Goal: Task Accomplishment & Management: Use online tool/utility

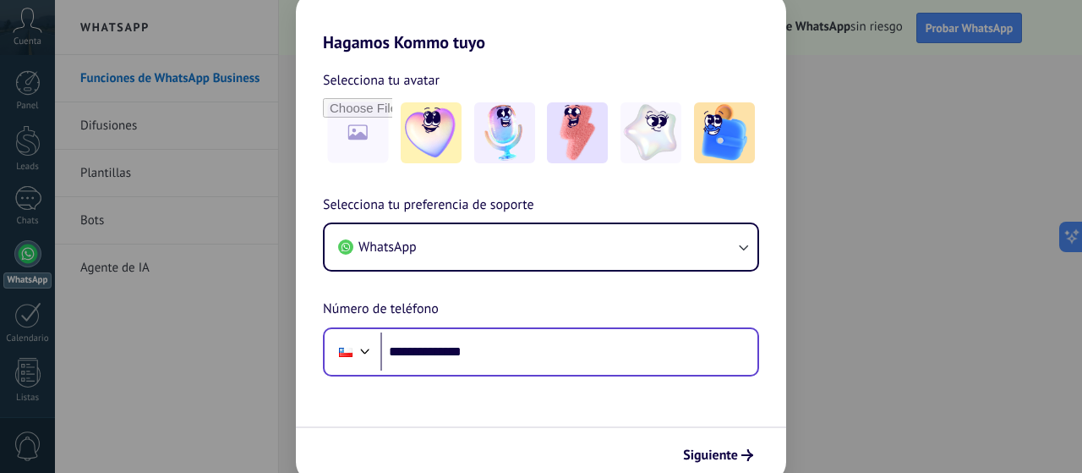
type input "**********"
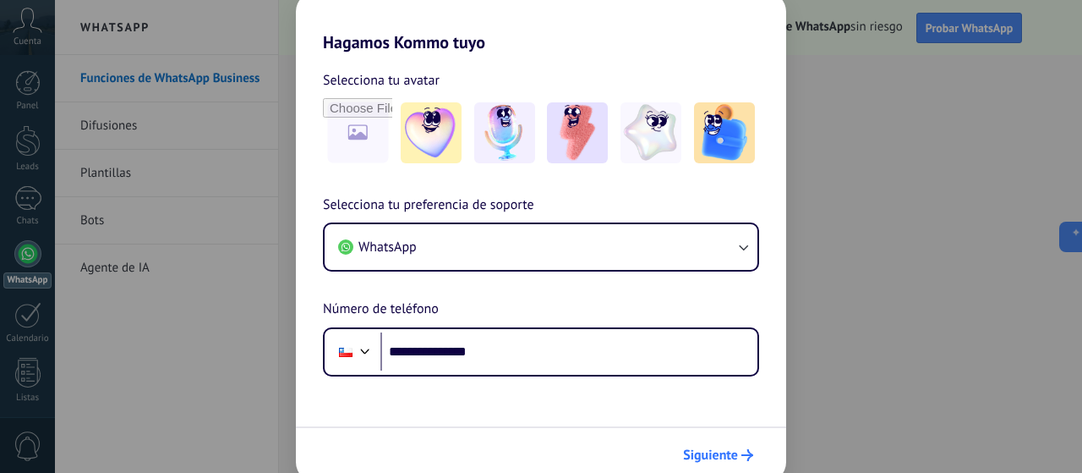
click at [693, 458] on span "Siguiente" at bounding box center [710, 455] width 55 height 12
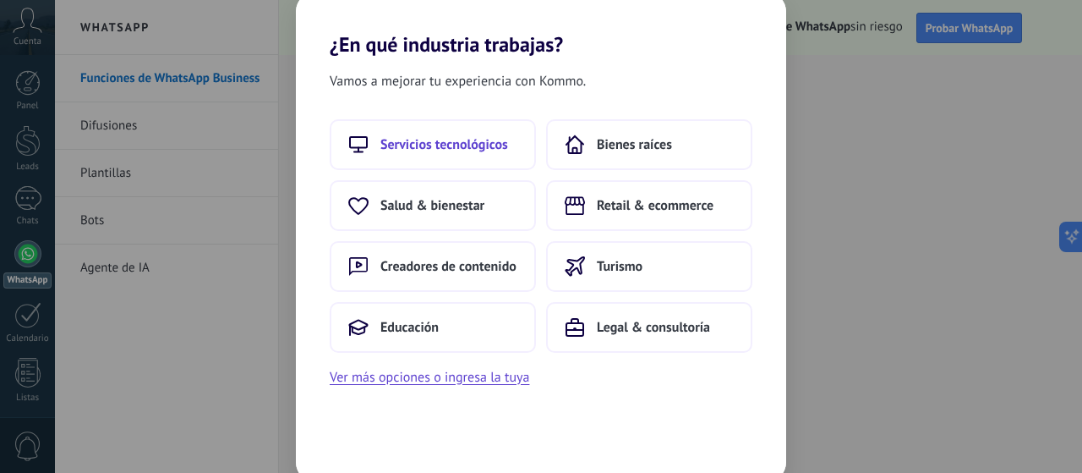
click at [477, 145] on span "Servicios tecnológicos" at bounding box center [445, 144] width 128 height 17
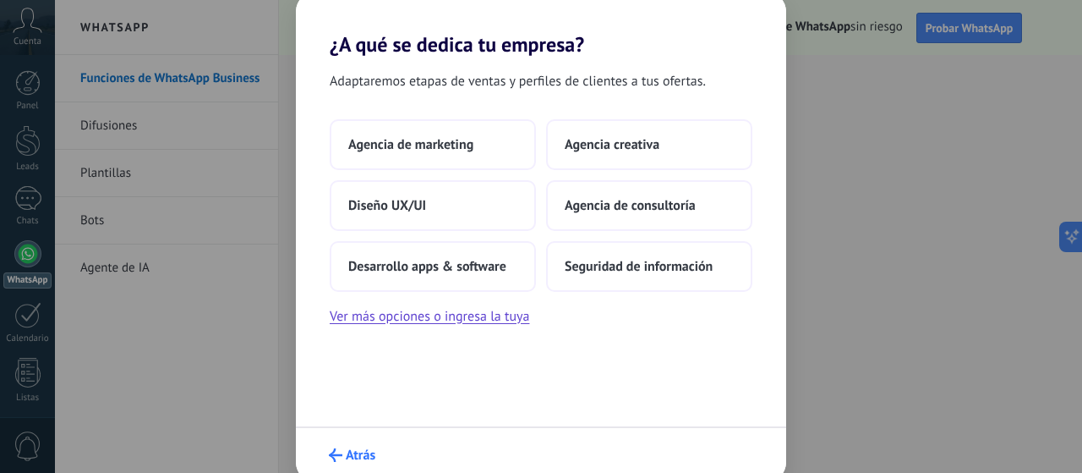
click at [333, 457] on icon "submit" at bounding box center [336, 455] width 14 height 14
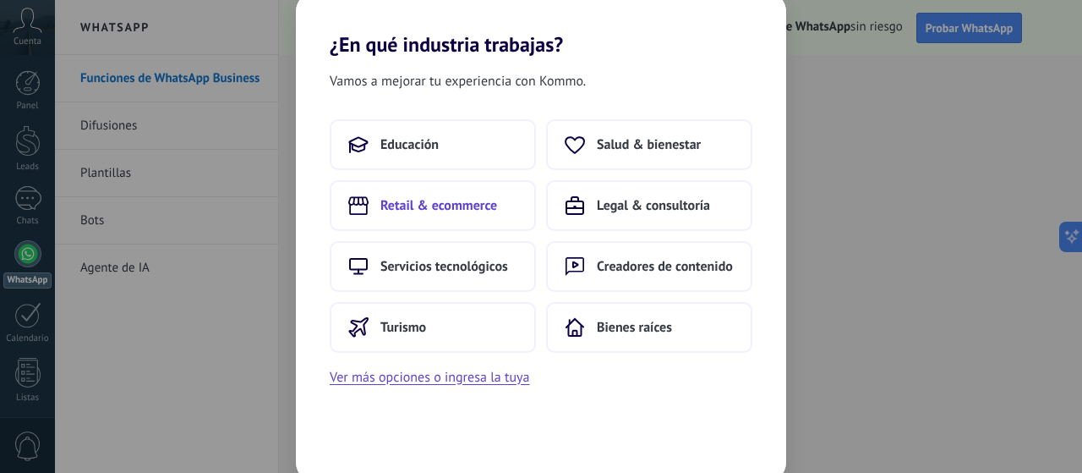
click at [460, 209] on span "Retail & ecommerce" at bounding box center [439, 205] width 117 height 17
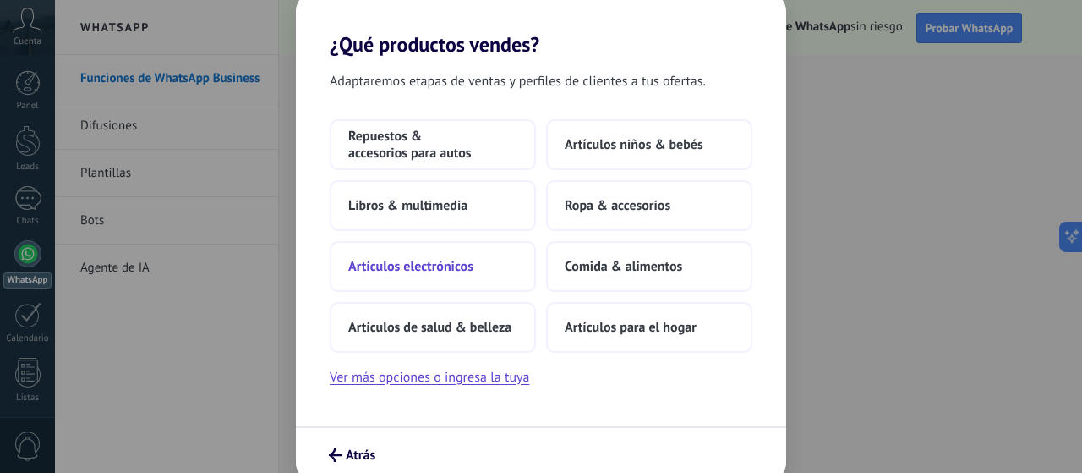
click at [410, 264] on span "Artículos electrónicos" at bounding box center [410, 266] width 125 height 17
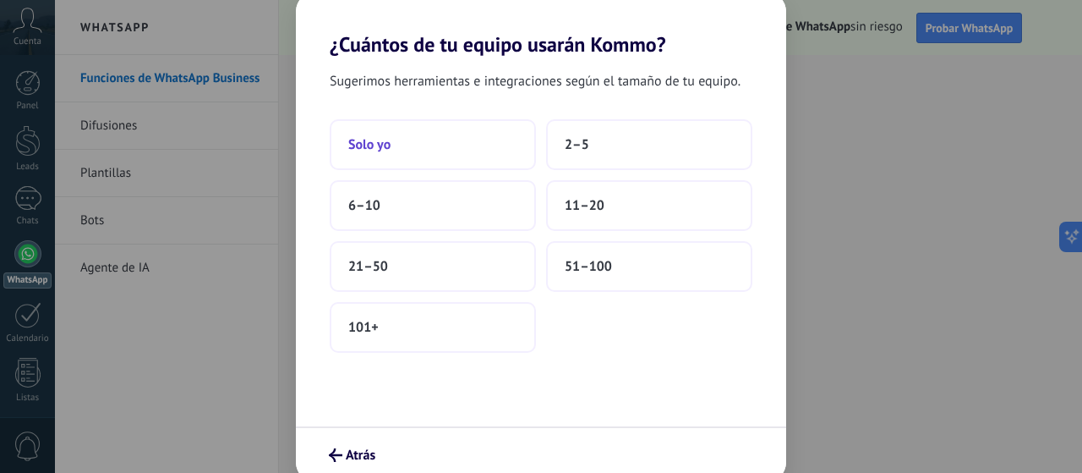
click at [414, 151] on button "Solo yo" at bounding box center [433, 144] width 206 height 51
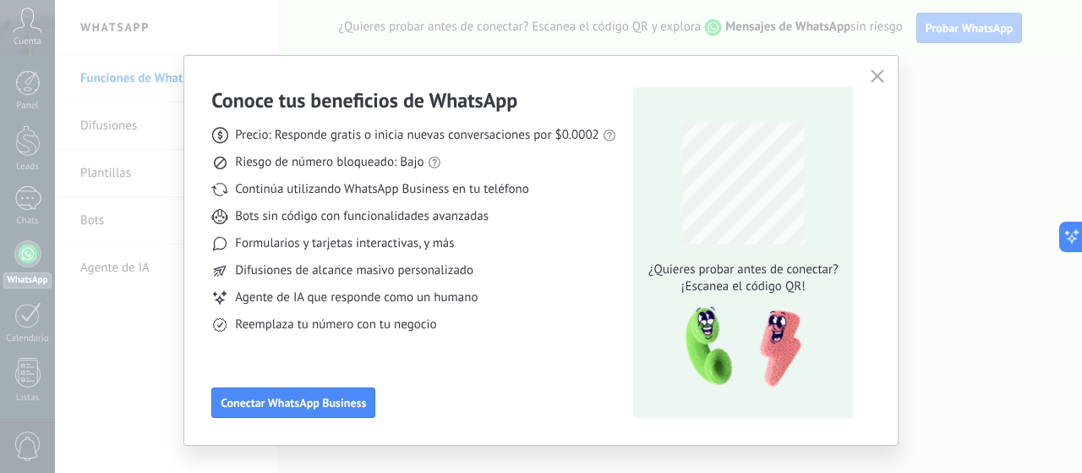
click at [496, 249] on div "Formularios y tarjetas interactivas, y más" at bounding box center [413, 243] width 405 height 17
click at [469, 277] on span "Difusiones de alcance masivo personalizado" at bounding box center [354, 270] width 238 height 17
click at [277, 406] on span "Conectar WhatsApp Business" at bounding box center [293, 403] width 145 height 12
click at [873, 75] on icon "button" at bounding box center [878, 76] width 14 height 14
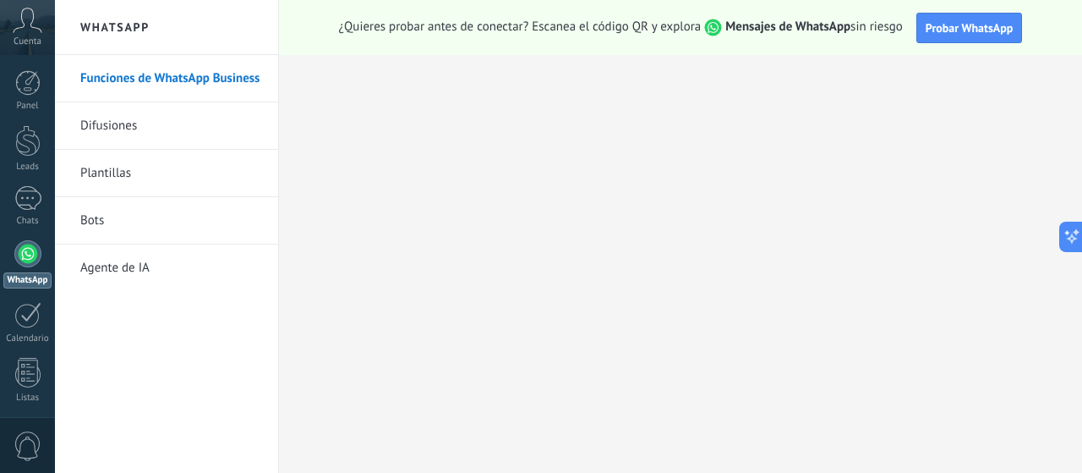
click at [135, 82] on link "Funciones de WhatsApp Business" at bounding box center [170, 78] width 181 height 47
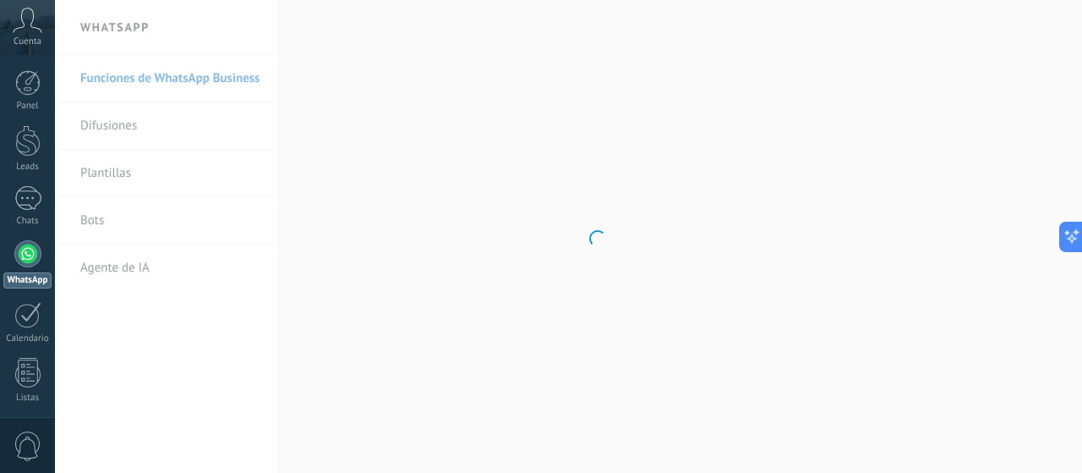
scroll to position [48, 0]
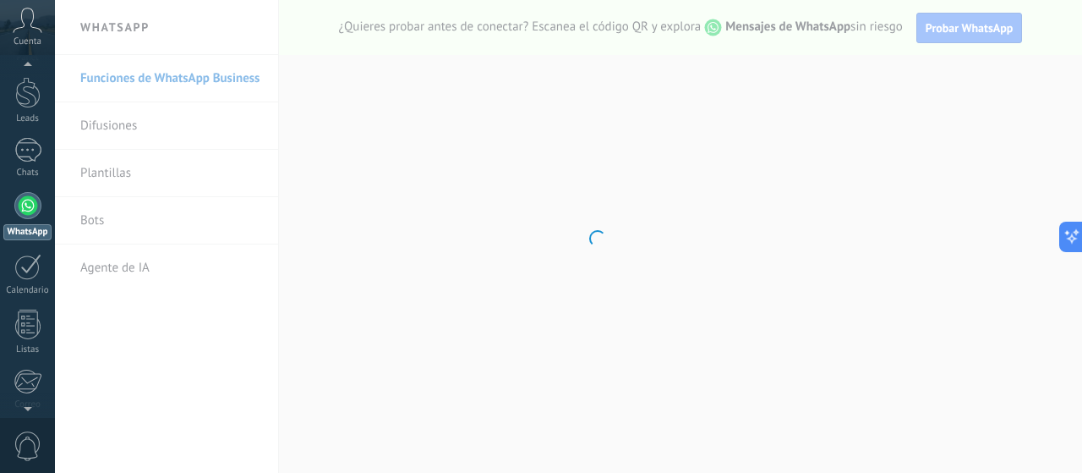
click at [25, 203] on div at bounding box center [27, 205] width 27 height 27
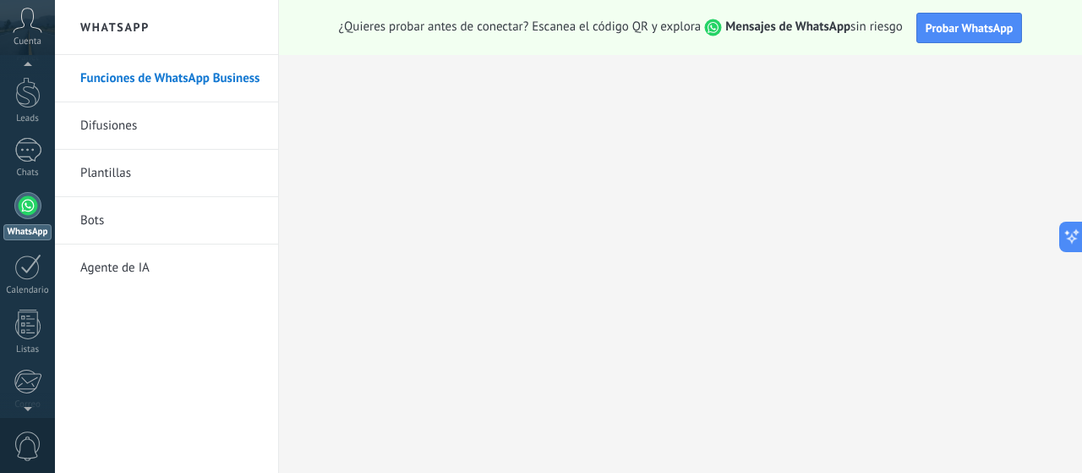
click at [165, 82] on link "Funciones de WhatsApp Business" at bounding box center [170, 78] width 181 height 47
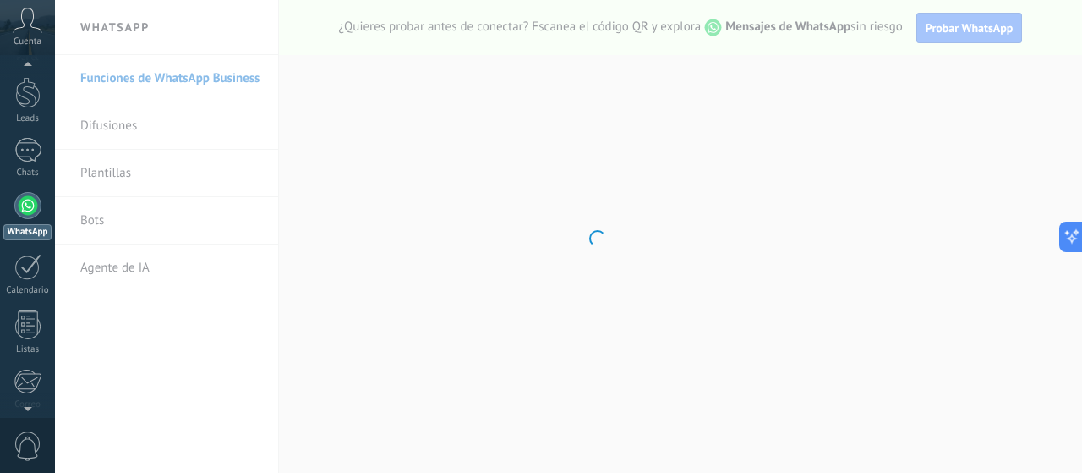
click at [26, 195] on div at bounding box center [27, 205] width 27 height 27
click at [31, 204] on div at bounding box center [27, 205] width 27 height 27
click at [92, 174] on body ".abccls-1,.abccls-2{fill-rule:evenodd}.abccls-2{fill:#fff} .abfcls-1{fill:none}…" at bounding box center [541, 236] width 1082 height 473
click at [14, 28] on icon at bounding box center [28, 20] width 30 height 25
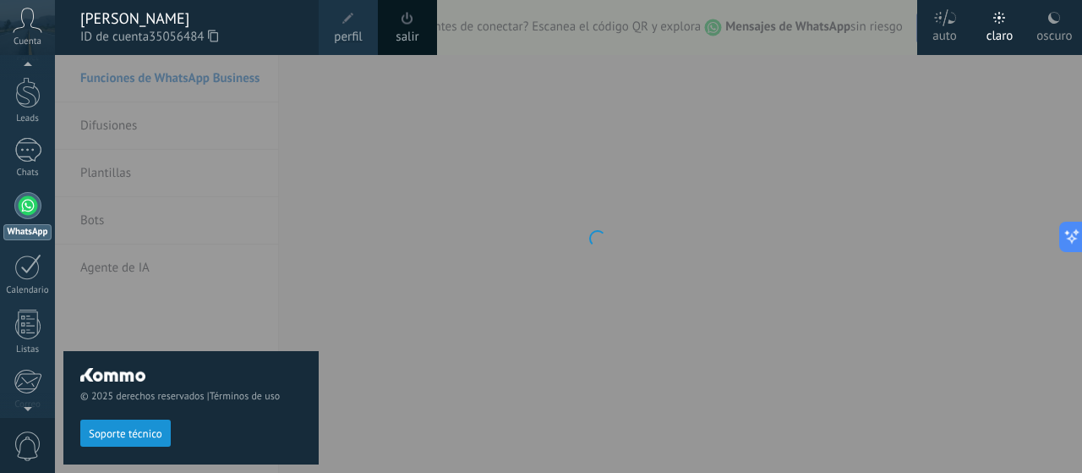
click at [343, 29] on span "perfil" at bounding box center [348, 37] width 28 height 19
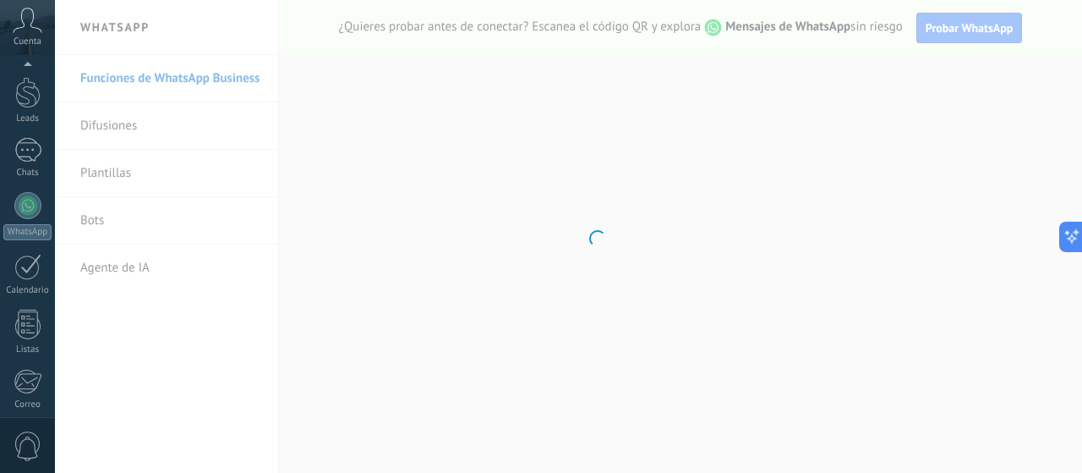
scroll to position [229, 0]
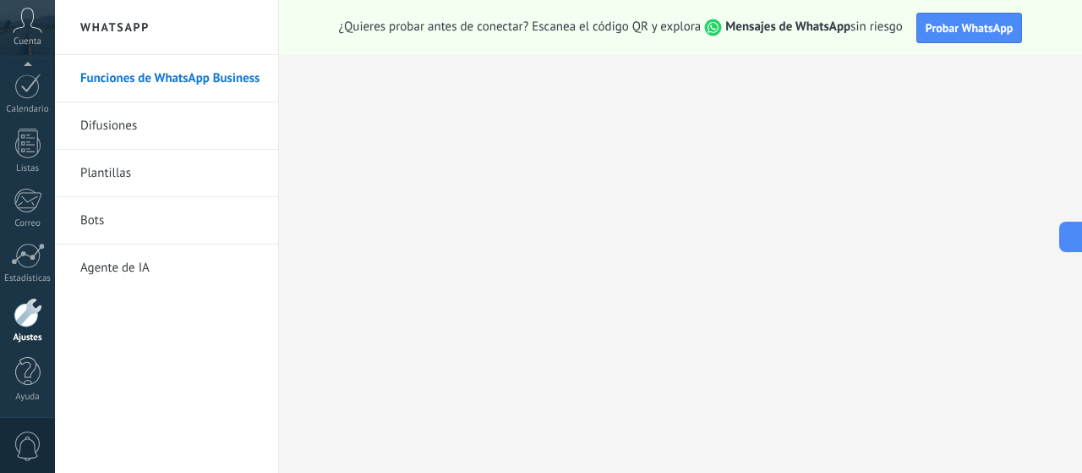
click at [105, 41] on h2 "WhatsApp" at bounding box center [166, 27] width 181 height 55
click at [107, 36] on h2 "WhatsApp" at bounding box center [166, 27] width 181 height 55
click at [16, 51] on div "Cuenta" at bounding box center [27, 27] width 55 height 55
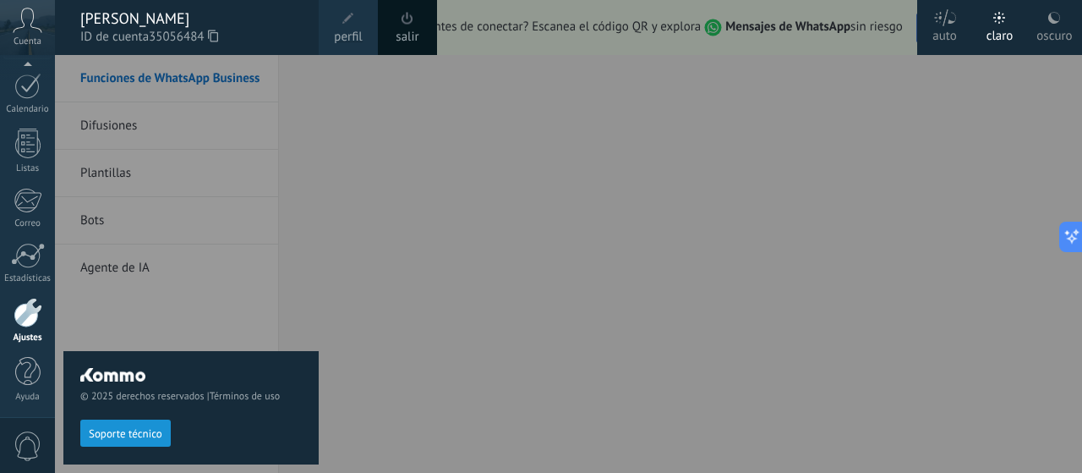
click at [352, 25] on span at bounding box center [348, 18] width 19 height 19
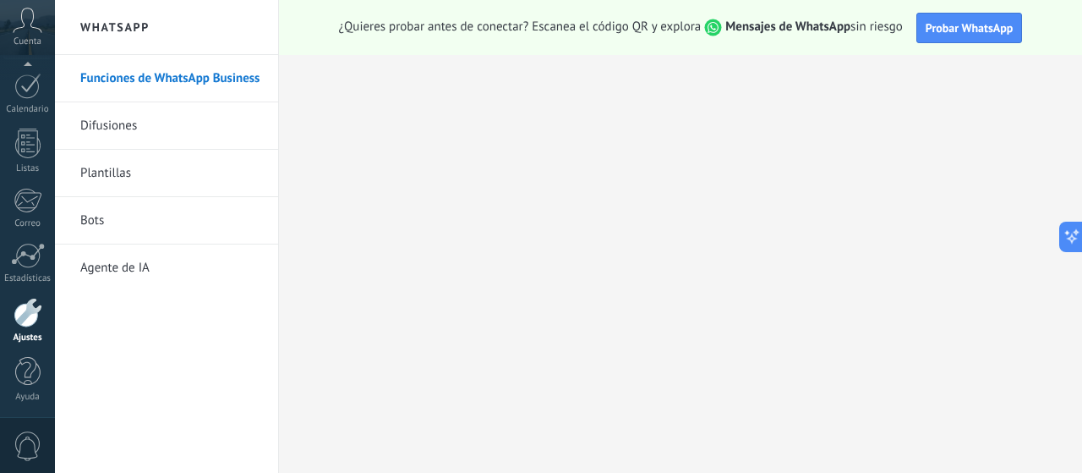
click at [21, 442] on span "0" at bounding box center [28, 446] width 29 height 30
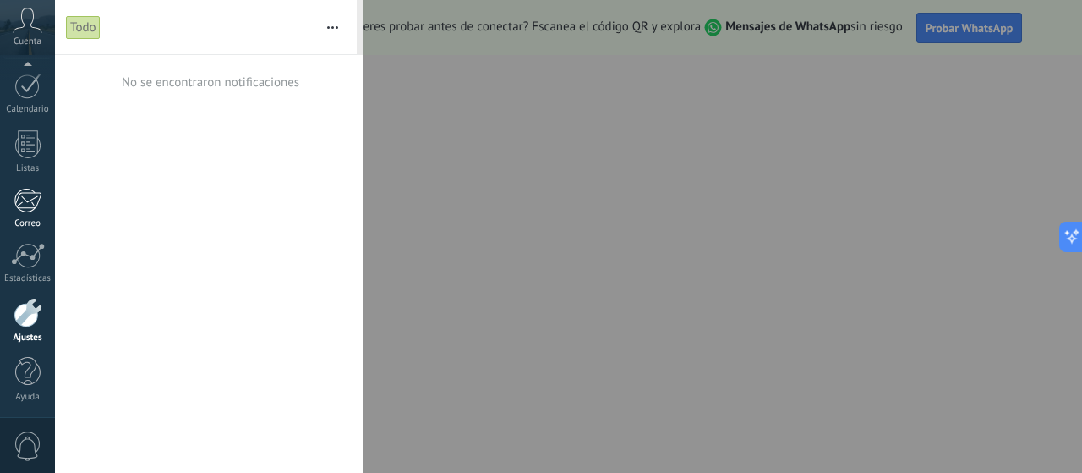
click at [34, 206] on div at bounding box center [28, 200] width 28 height 25
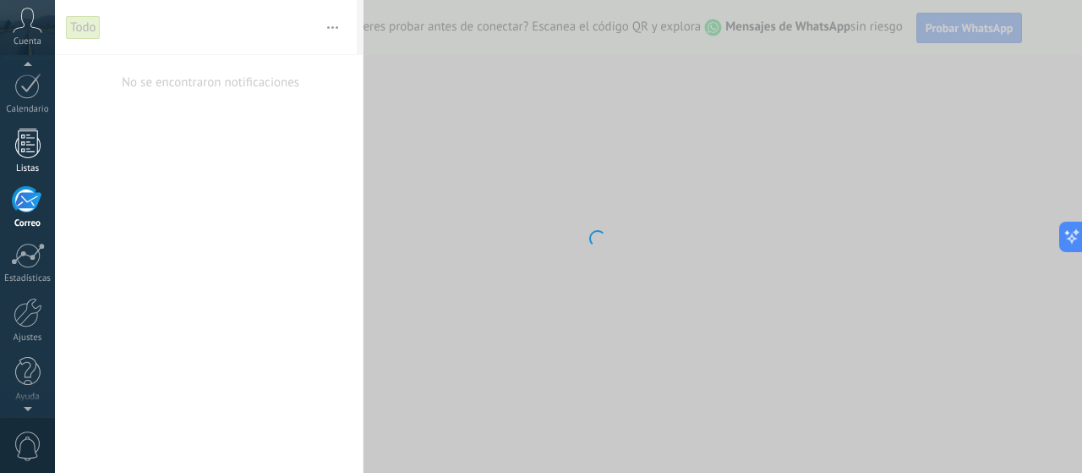
scroll to position [224, 0]
click at [34, 151] on div at bounding box center [27, 149] width 25 height 30
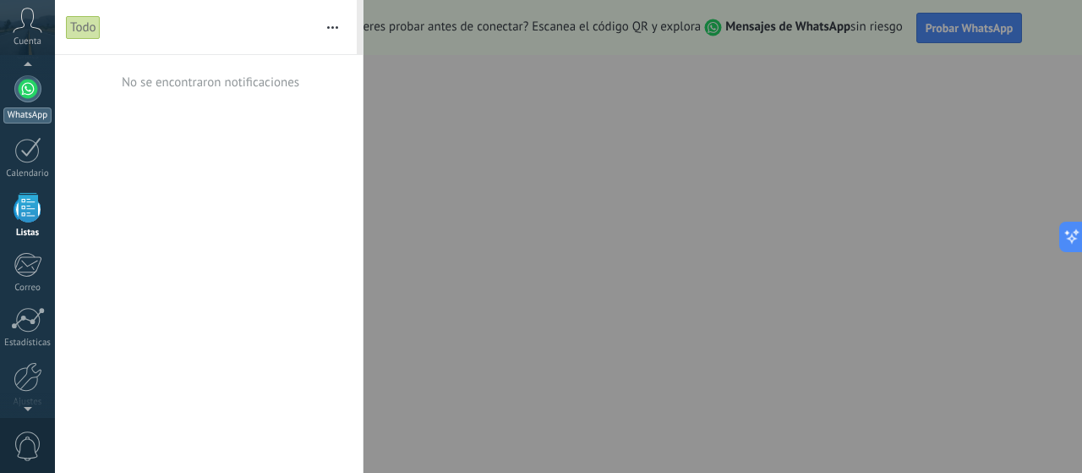
click at [33, 86] on div at bounding box center [27, 88] width 27 height 27
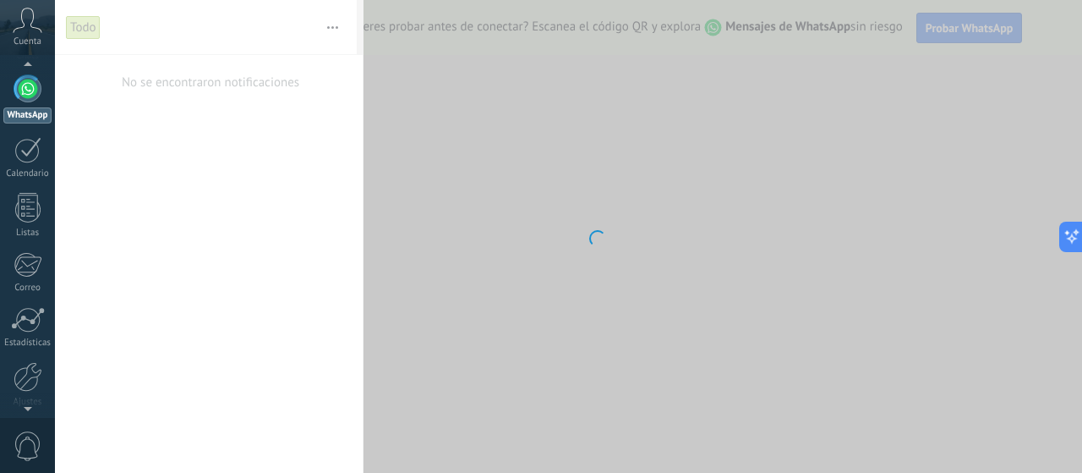
scroll to position [48, 0]
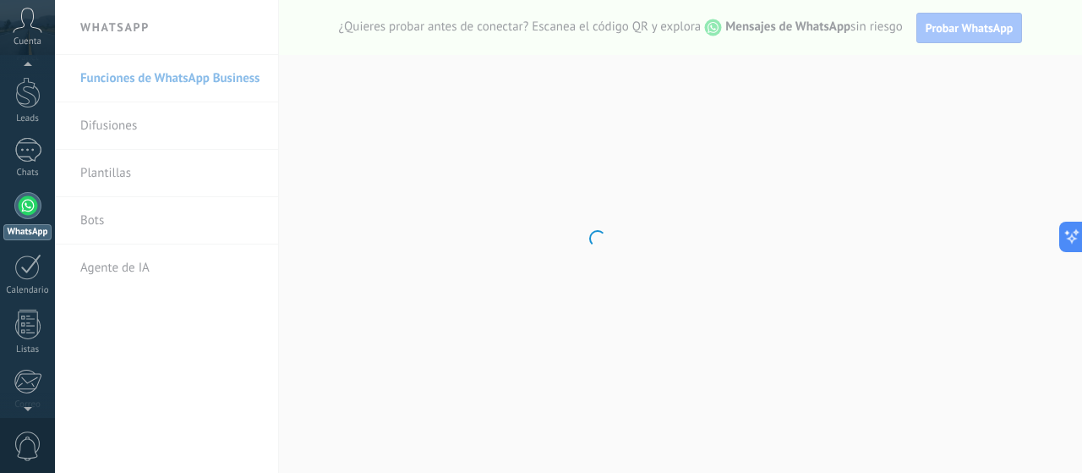
click at [113, 129] on body ".abccls-1,.abccls-2{fill-rule:evenodd}.abccls-2{fill:#fff} .abfcls-1{fill:none}…" at bounding box center [541, 236] width 1082 height 473
drag, startPoint x: 114, startPoint y: 182, endPoint x: 100, endPoint y: 206, distance: 28.4
click at [113, 181] on body ".abccls-1,.abccls-2{fill-rule:evenodd}.abccls-2{fill:#fff} .abfcls-1{fill:none}…" at bounding box center [541, 236] width 1082 height 473
click at [99, 212] on body ".abccls-1,.abccls-2{fill-rule:evenodd}.abccls-2{fill:#fff} .abfcls-1{fill:none}…" at bounding box center [541, 236] width 1082 height 473
drag, startPoint x: 96, startPoint y: 258, endPoint x: 51, endPoint y: 105, distance: 159.5
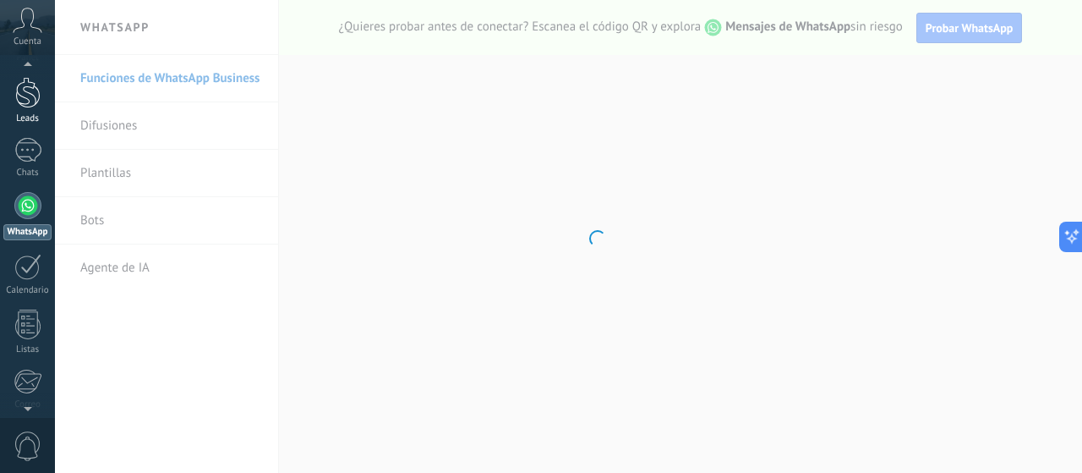
click at [96, 258] on body ".abccls-1,.abccls-2{fill-rule:evenodd}.abccls-2{fill:#fff} .abfcls-1{fill:none}…" at bounding box center [541, 236] width 1082 height 473
click at [25, 109] on div at bounding box center [27, 112] width 25 height 31
